Goal: Transaction & Acquisition: Subscribe to service/newsletter

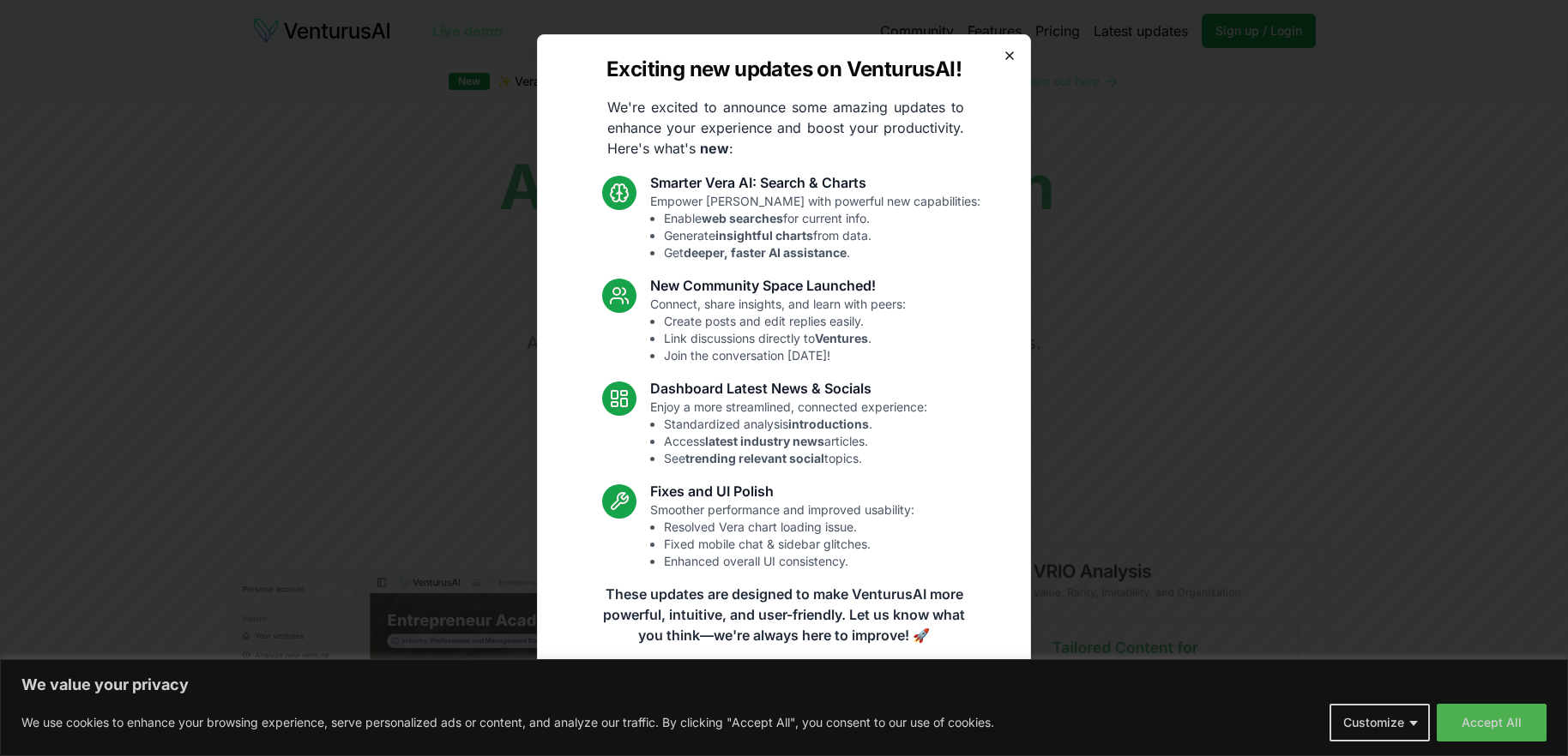
click at [1012, 53] on icon "button" at bounding box center [1009, 55] width 13 height 13
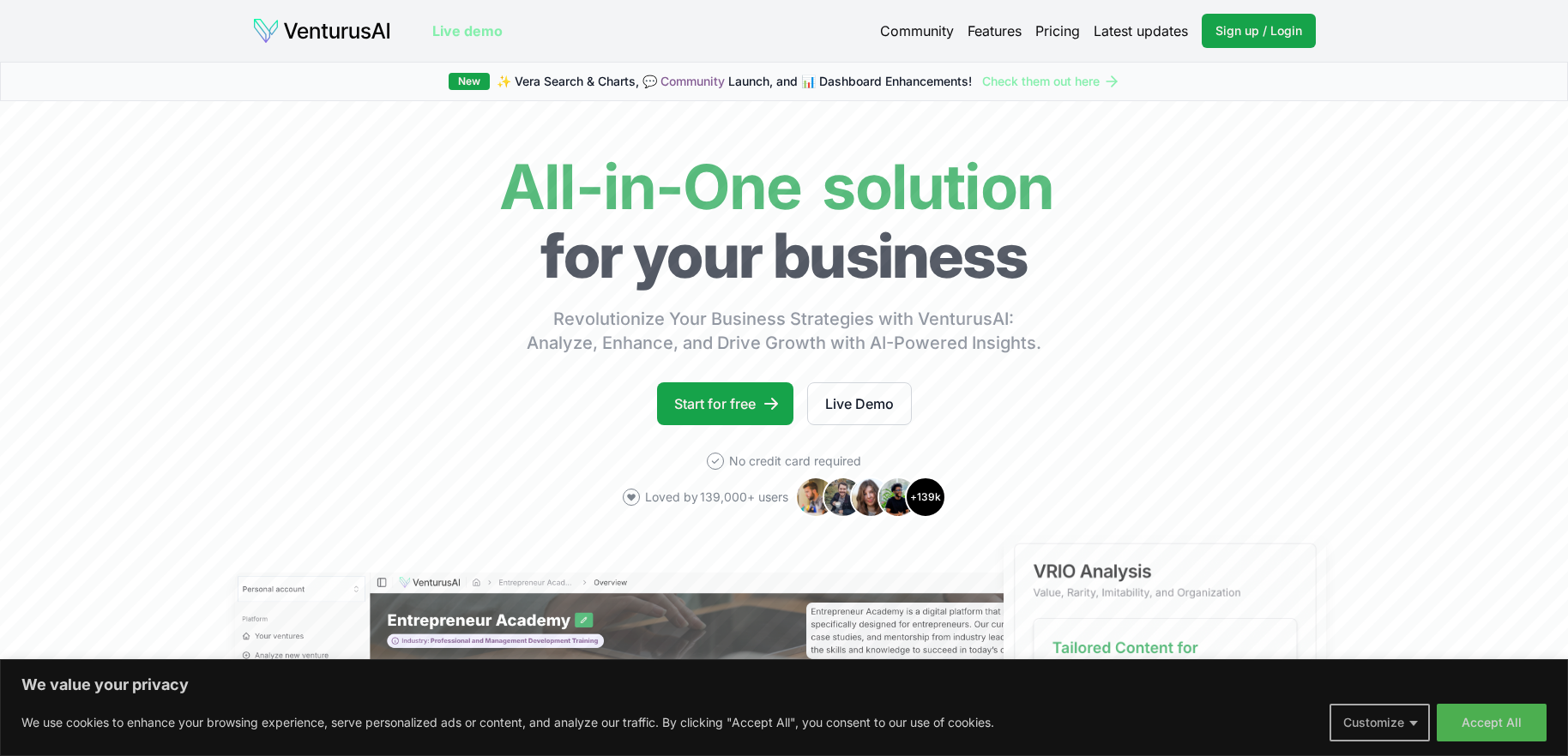
click at [1344, 733] on button "Customize" at bounding box center [1380, 723] width 101 height 38
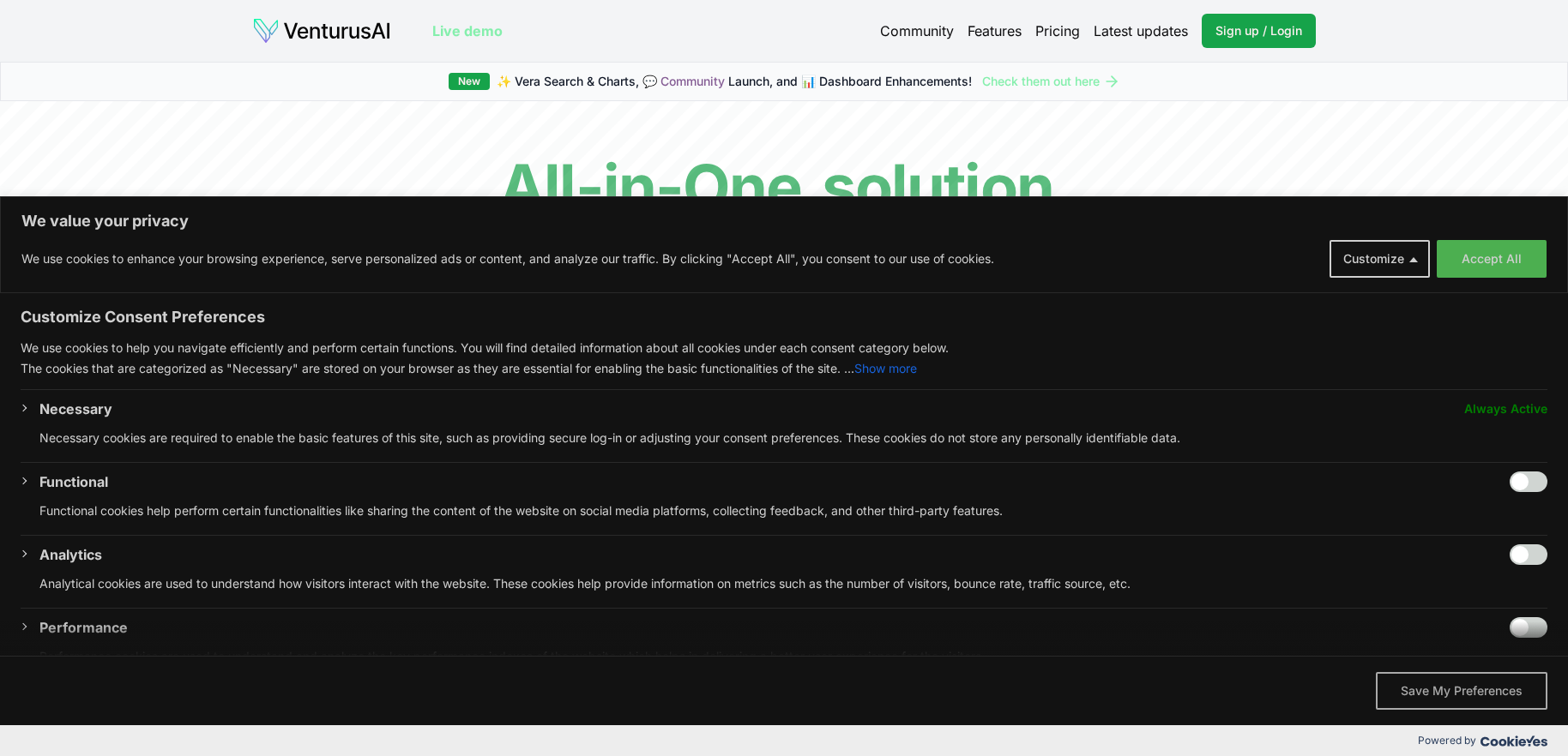
click at [1479, 690] on button "Save My Preferences" at bounding box center [1461, 691] width 171 height 38
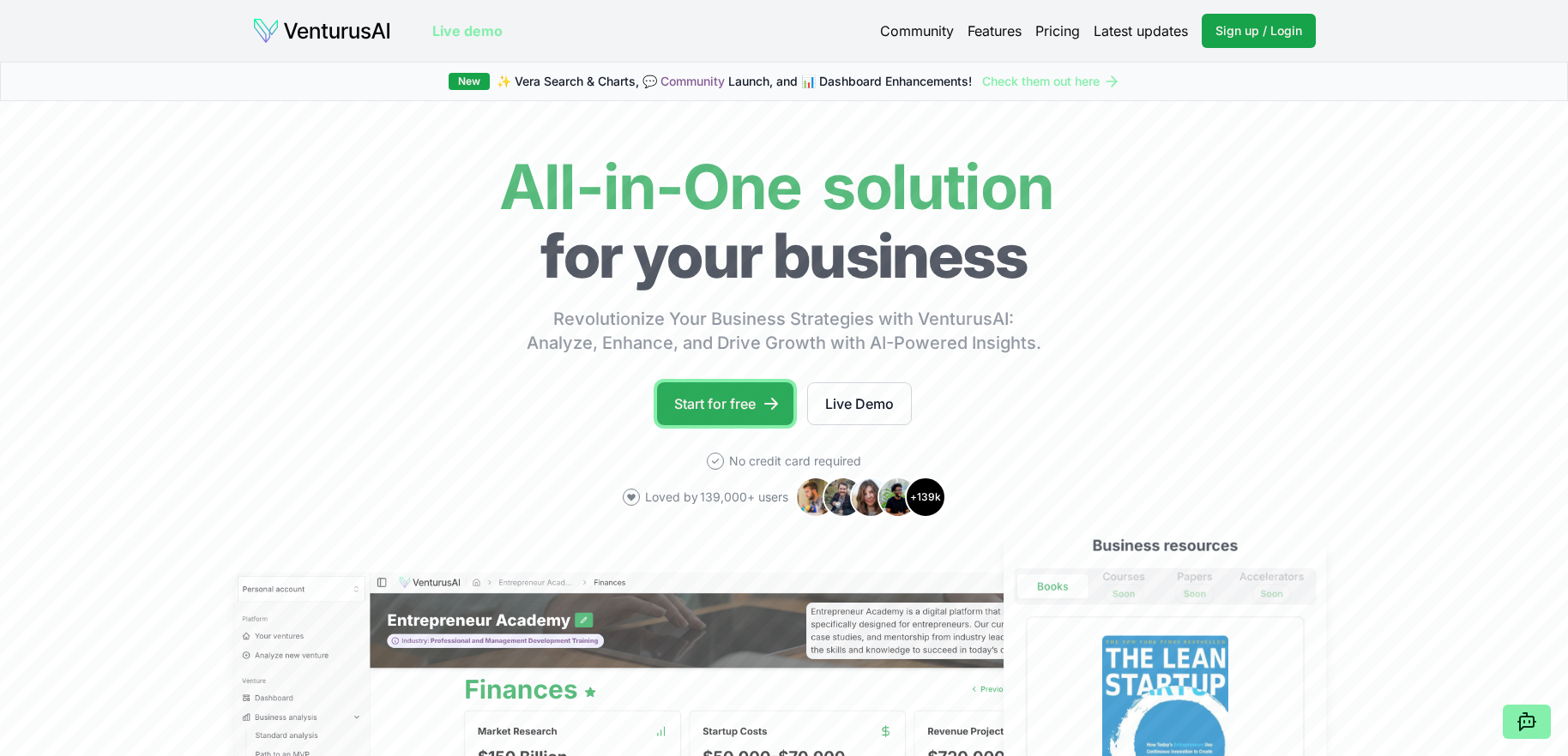
click at [740, 398] on link "Start for free" at bounding box center [724, 403] width 136 height 43
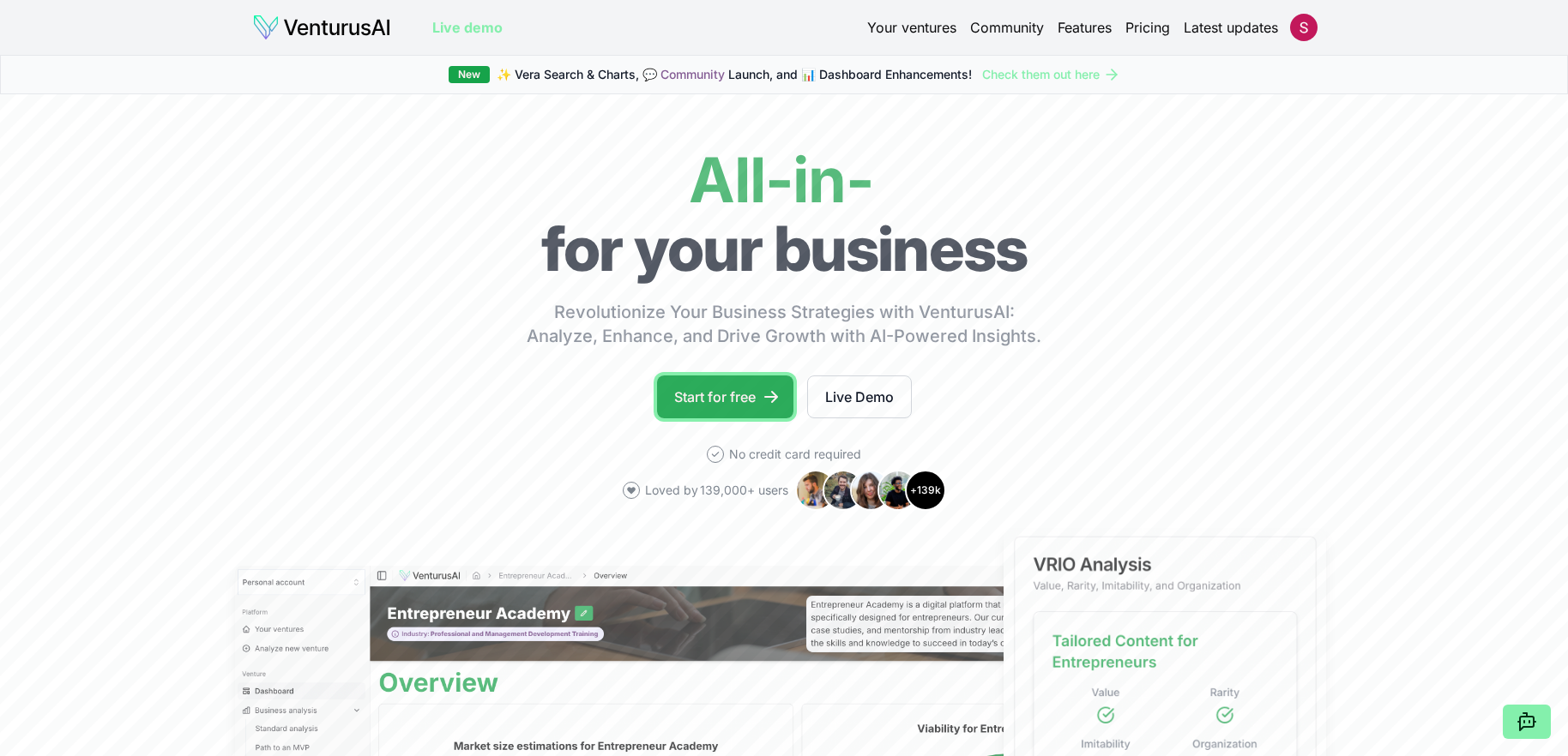
click at [758, 399] on link "Start for free" at bounding box center [724, 396] width 136 height 43
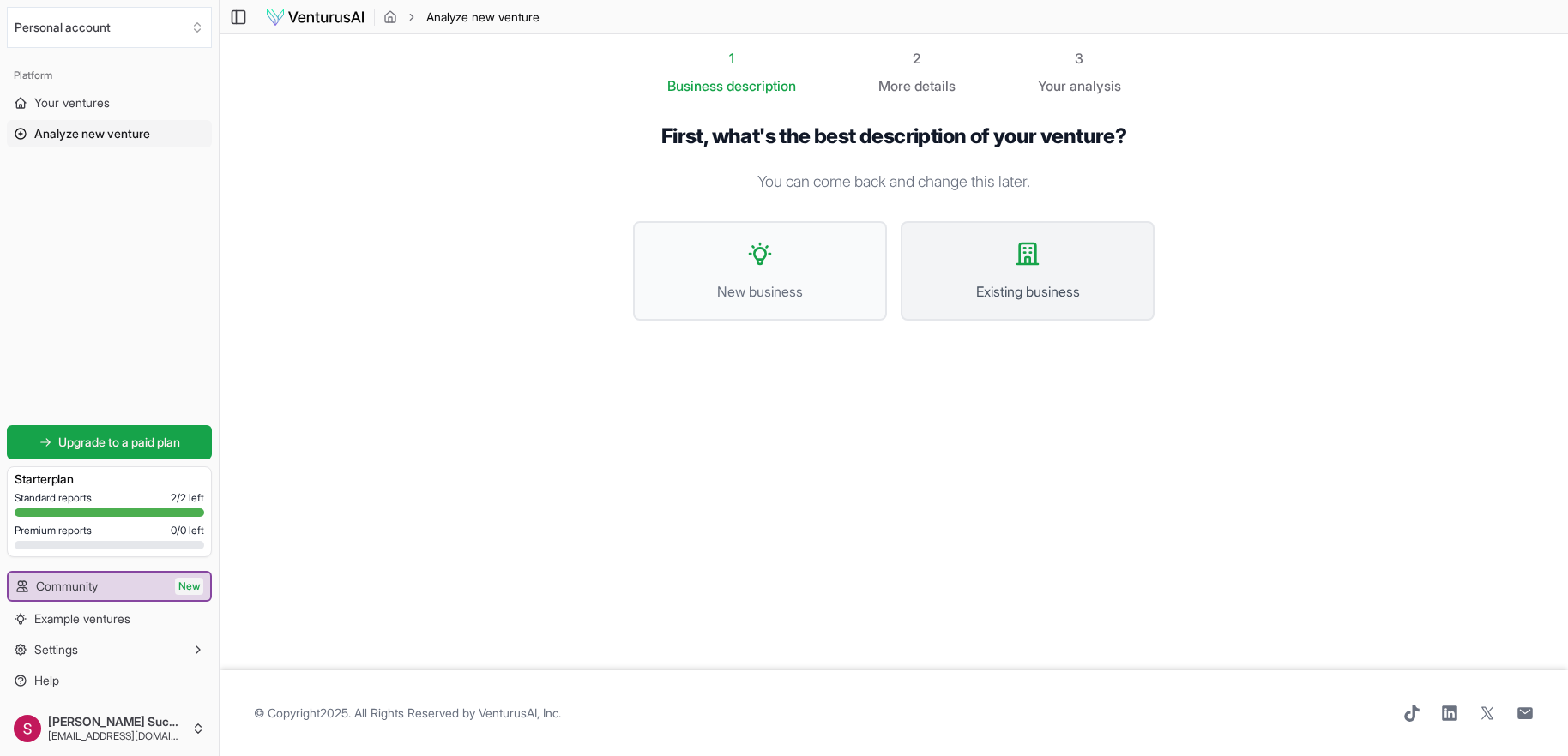
click at [925, 285] on span "Existing business" at bounding box center [1026, 292] width 216 height 21
